Goal: Information Seeking & Learning: Check status

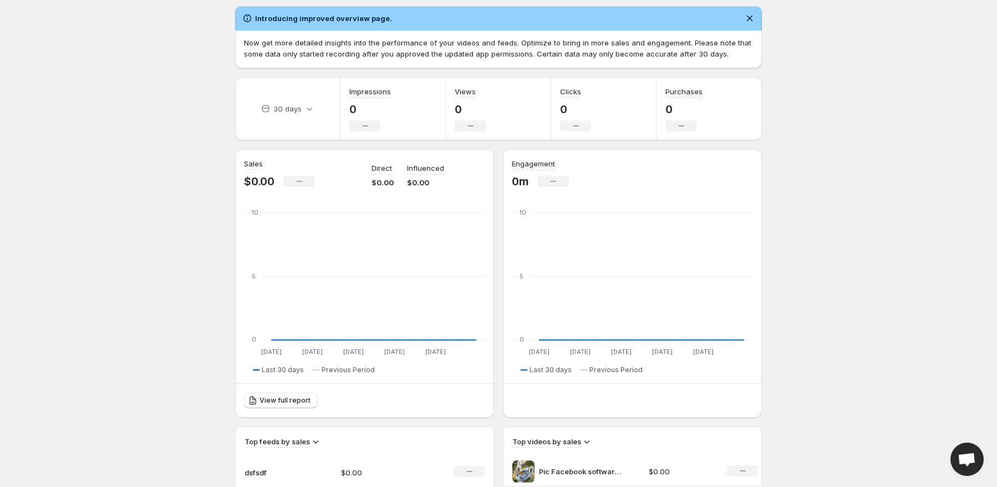
scroll to position [55, 0]
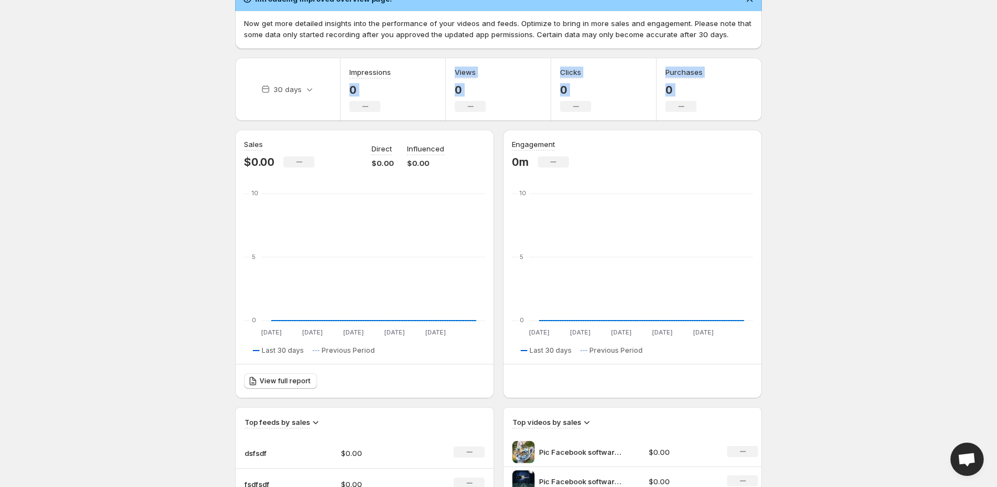
drag, startPoint x: 567, startPoint y: 95, endPoint x: 727, endPoint y: 108, distance: 160.1
click at [711, 108] on div "30 days Impressions 0 No change Views 0 No change Clicks 0 No change Purchases …" at bounding box center [498, 89] width 527 height 63
click at [747, 108] on div "Purchases 0 No change" at bounding box center [708, 89] width 105 height 63
drag, startPoint x: 682, startPoint y: 105, endPoint x: 548, endPoint y: 93, distance: 134.7
click at [550, 93] on div "30 days Impressions 0 No change Views 0 No change Clicks 0 No change Purchases …" at bounding box center [498, 89] width 527 height 63
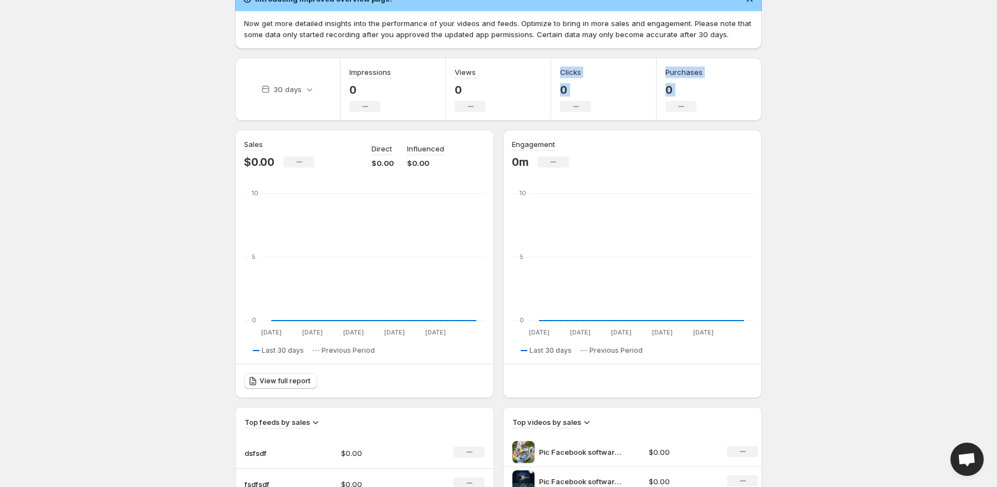
click at [548, 93] on div "Views 0 No change" at bounding box center [498, 89] width 105 height 63
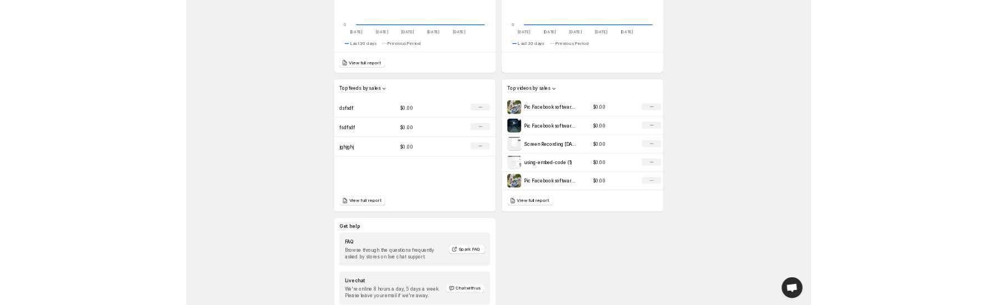
scroll to position [434, 0]
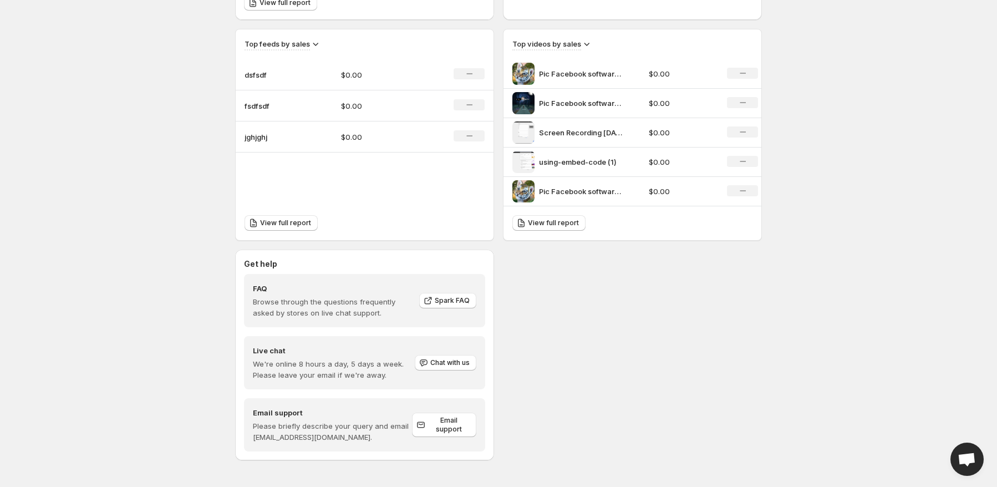
click at [357, 216] on div "View full report" at bounding box center [365, 223] width 258 height 34
click at [350, 196] on div "Top feeds by sales dsfsdf $0.00 No change fsdfsdf $0.00 No change jghjghj $0.00…" at bounding box center [365, 134] width 258 height 211
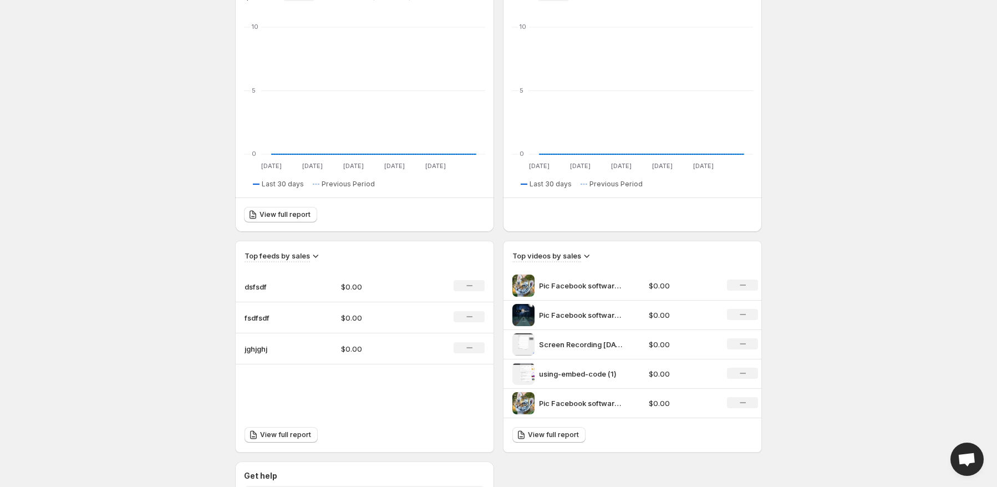
scroll to position [434, 0]
